Goal: Entertainment & Leisure: Consume media (video, audio)

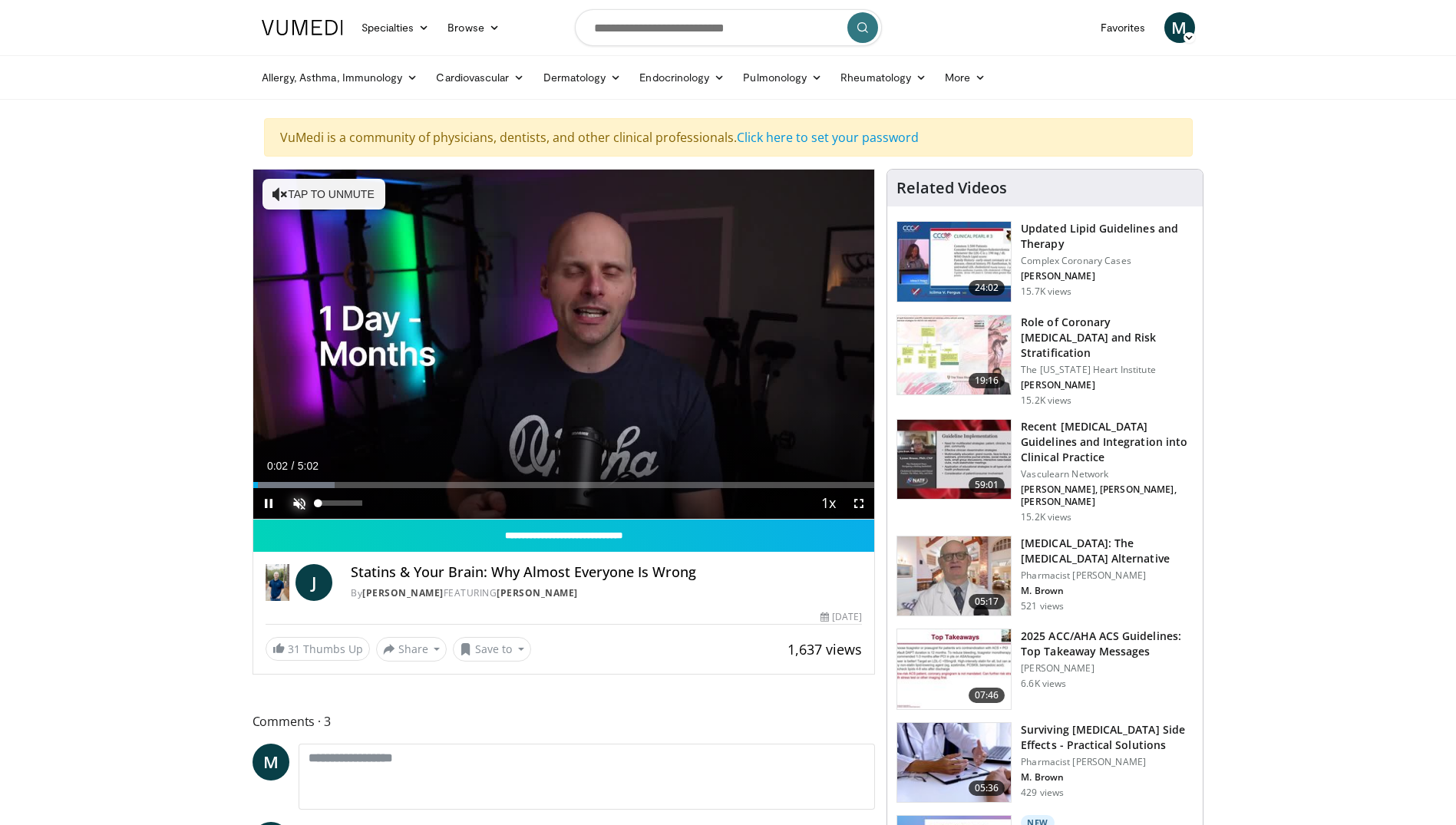
click at [294, 504] on span "Video Player" at bounding box center [300, 504] width 31 height 31
